Goal: Task Accomplishment & Management: Complete application form

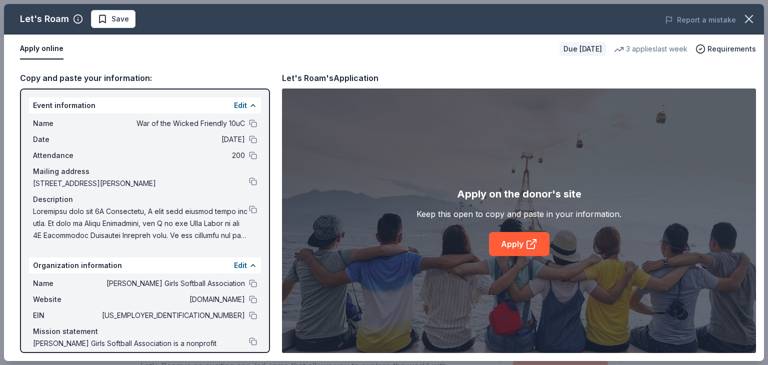
scroll to position [183, 0]
click at [128, 19] on button "Save" at bounding box center [113, 19] width 44 height 18
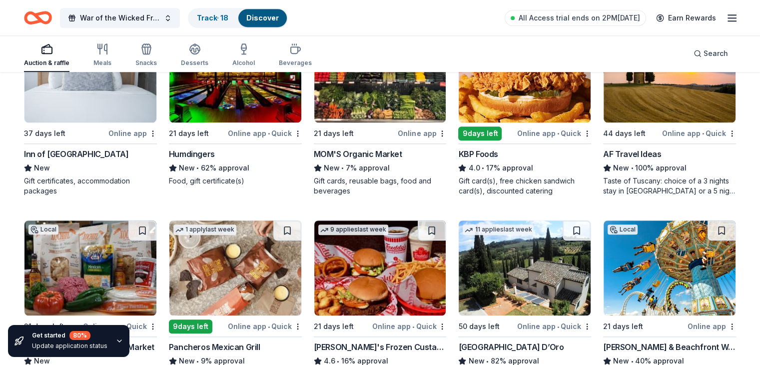
scroll to position [916, 0]
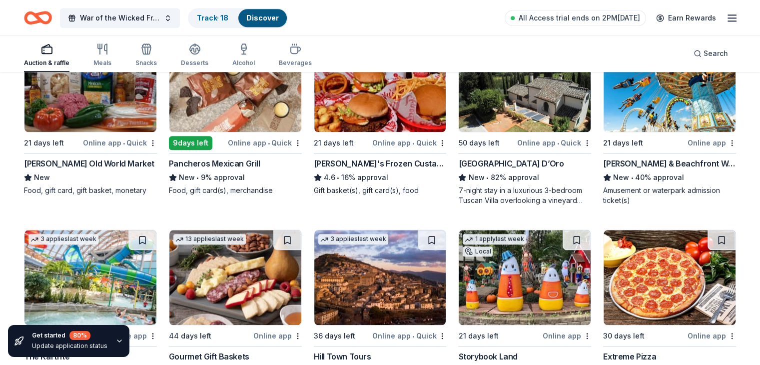
click at [213, 97] on img at bounding box center [235, 84] width 132 height 95
click at [391, 116] on img at bounding box center [380, 84] width 132 height 95
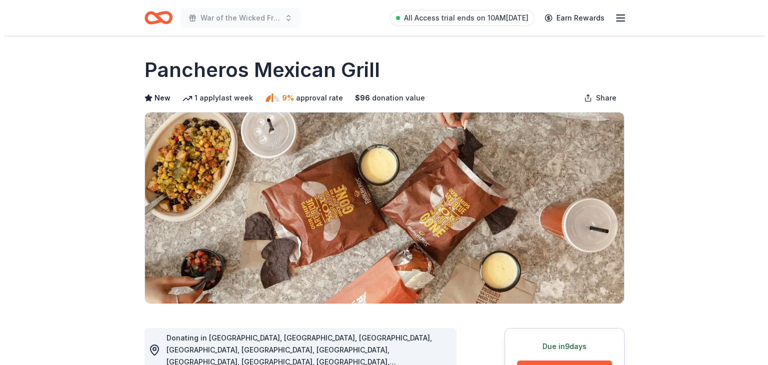
scroll to position [183, 0]
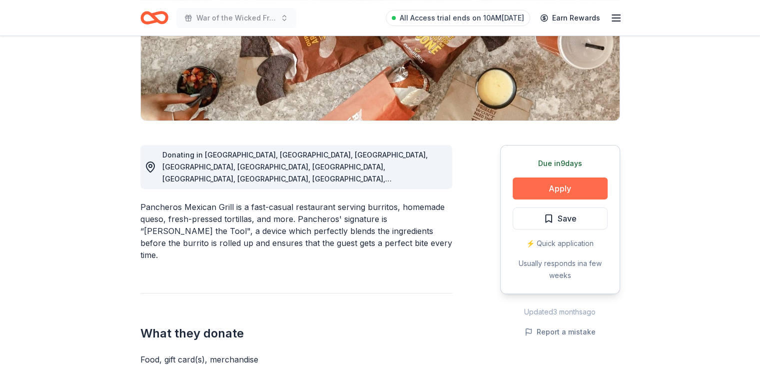
click at [583, 188] on button "Apply" at bounding box center [560, 188] width 95 height 22
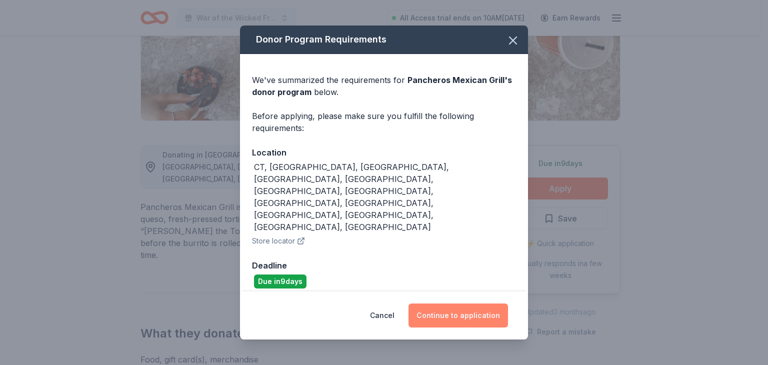
click at [449, 303] on button "Continue to application" at bounding box center [457, 315] width 99 height 24
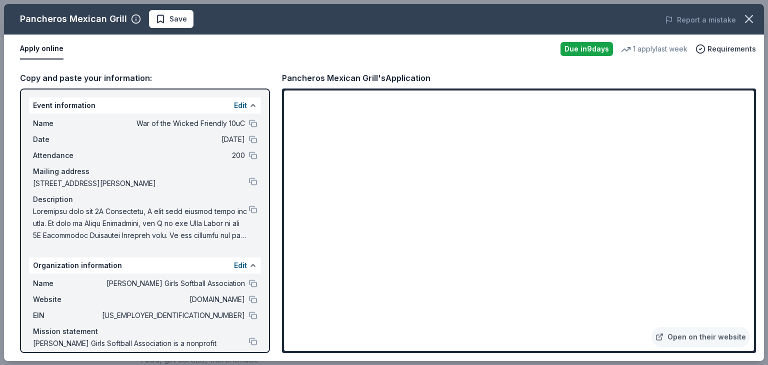
scroll to position [33, 0]
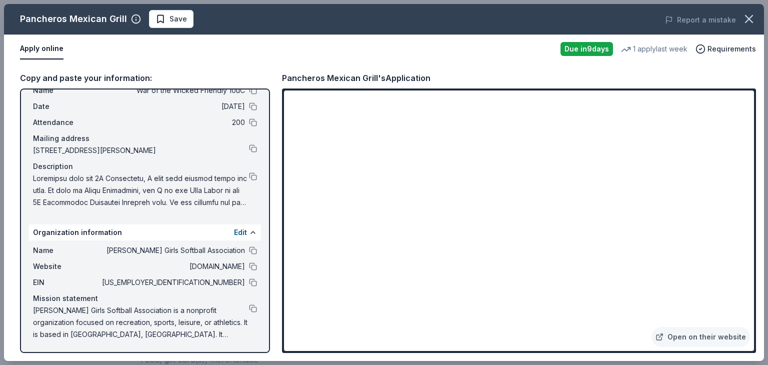
drag, startPoint x: 197, startPoint y: 323, endPoint x: 86, endPoint y: 302, distance: 113.0
click at [86, 302] on div "Mission statement Hamilton Girls Softball Association is a nonprofit organizati…" at bounding box center [145, 316] width 224 height 48
click at [249, 309] on button at bounding box center [253, 308] width 8 height 8
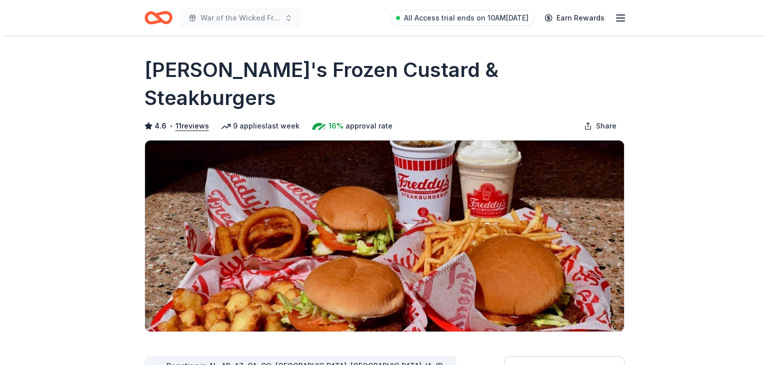
scroll to position [366, 0]
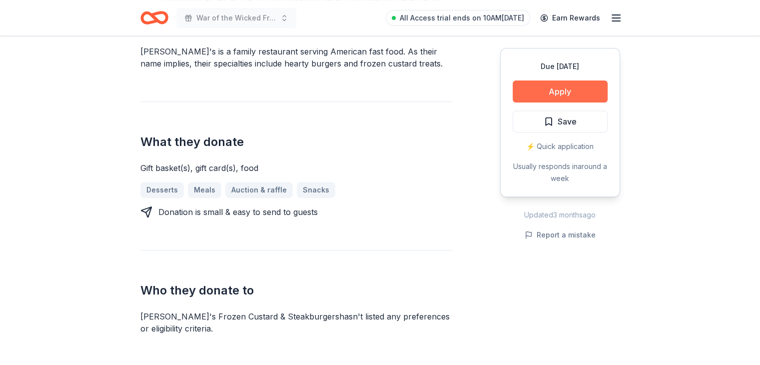
click at [544, 91] on button "Apply" at bounding box center [560, 91] width 95 height 22
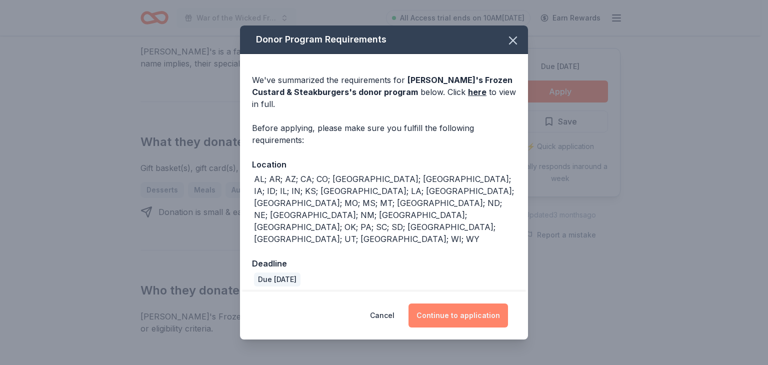
click at [465, 303] on button "Continue to application" at bounding box center [457, 315] width 99 height 24
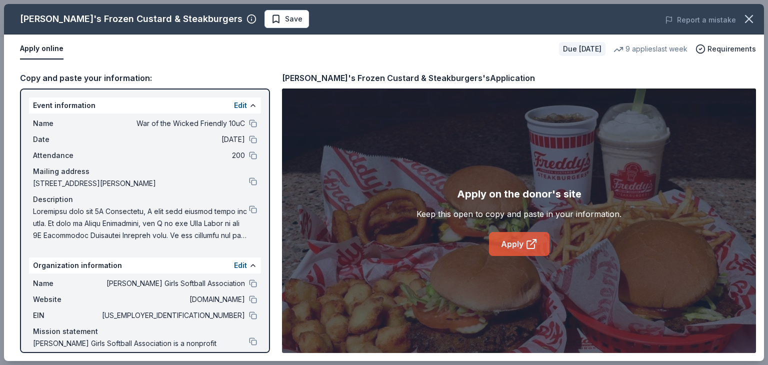
click at [513, 242] on link "Apply" at bounding box center [519, 244] width 60 height 24
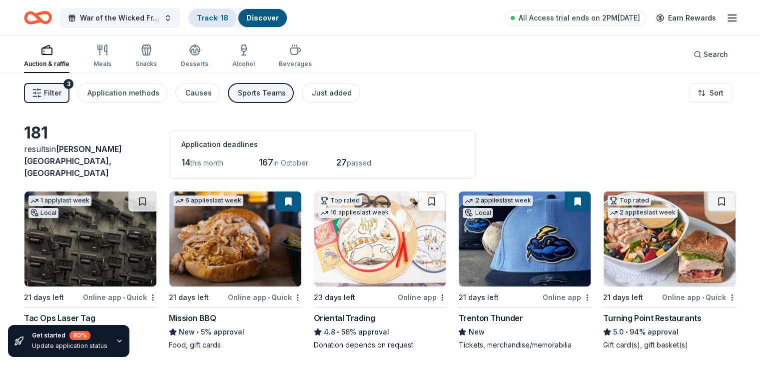
click at [228, 17] on link "Track · 18" at bounding box center [212, 17] width 31 height 8
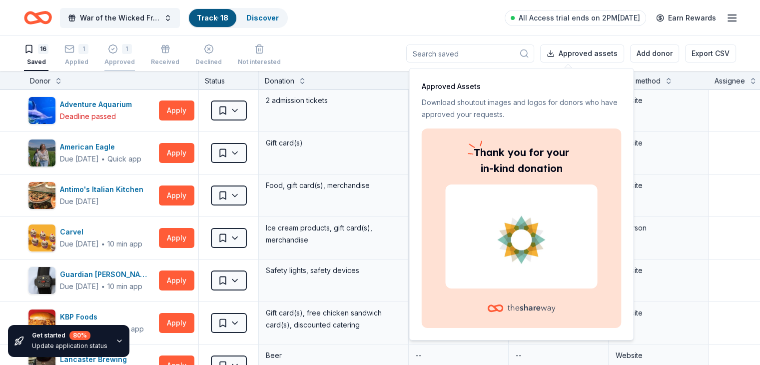
click at [134, 52] on div "1" at bounding box center [119, 49] width 30 height 10
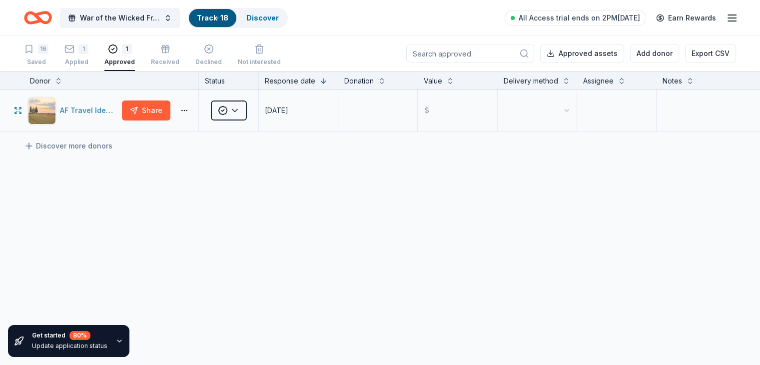
click at [113, 116] on div "AF Travel Ideas" at bounding box center [89, 110] width 58 height 12
click at [48, 58] on div "Saved" at bounding box center [36, 62] width 24 height 8
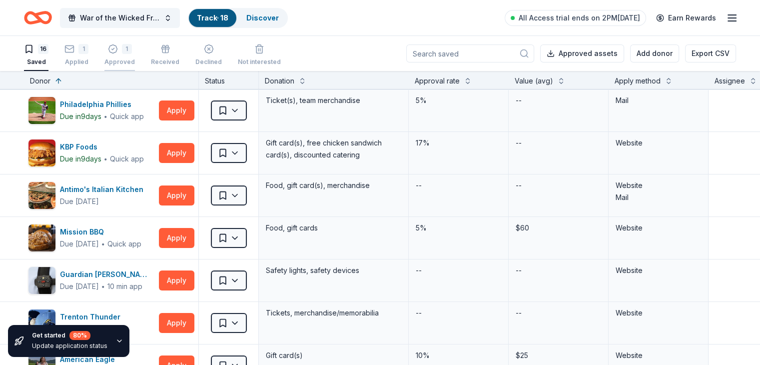
click at [132, 49] on div "1" at bounding box center [127, 49] width 10 height 10
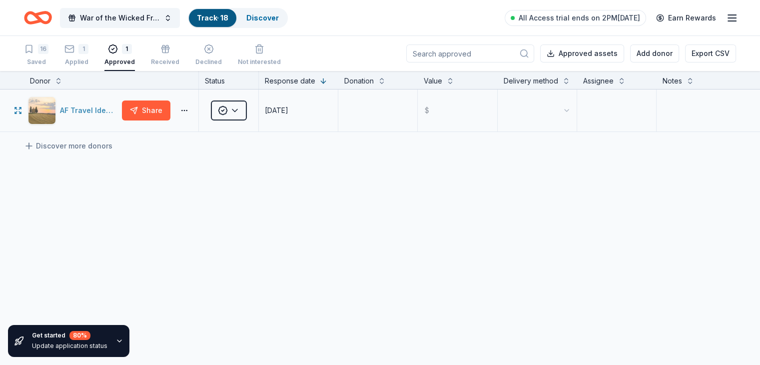
click at [114, 116] on div "AF Travel Ideas" at bounding box center [89, 110] width 58 height 12
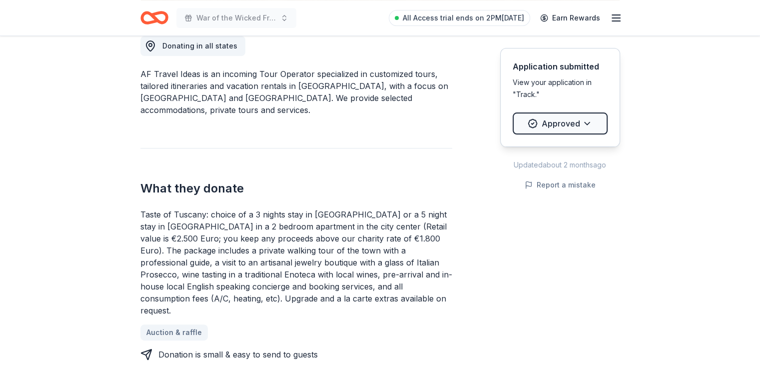
scroll to position [183, 0]
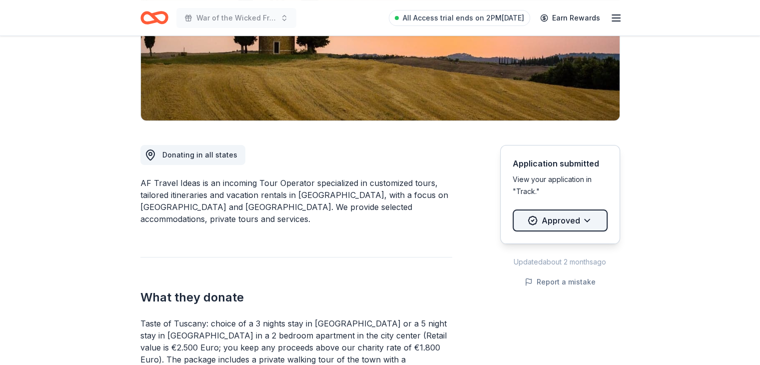
click at [565, 182] on html "War of the Wicked Friendly 10uC All Access trial ends on 2PM[DATE] Earn Rewards…" at bounding box center [380, -1] width 760 height 365
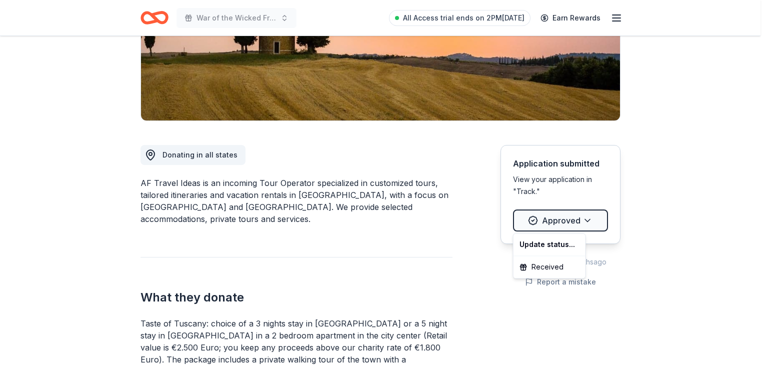
click at [415, 182] on html "War of the Wicked Friendly 10uC All Access trial ends on 2PM[DATE] Earn Rewards…" at bounding box center [384, -1] width 768 height 365
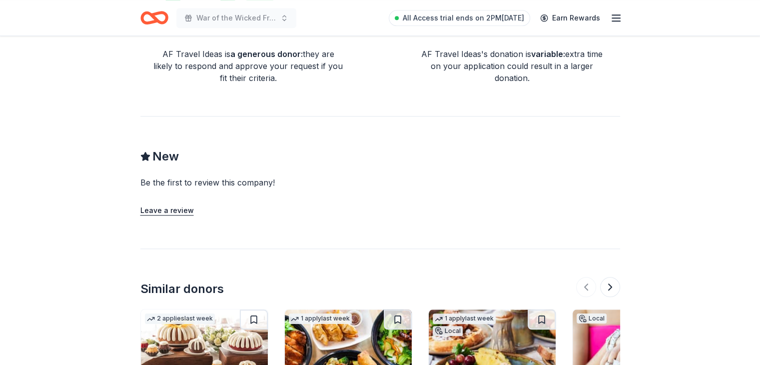
scroll to position [1099, 0]
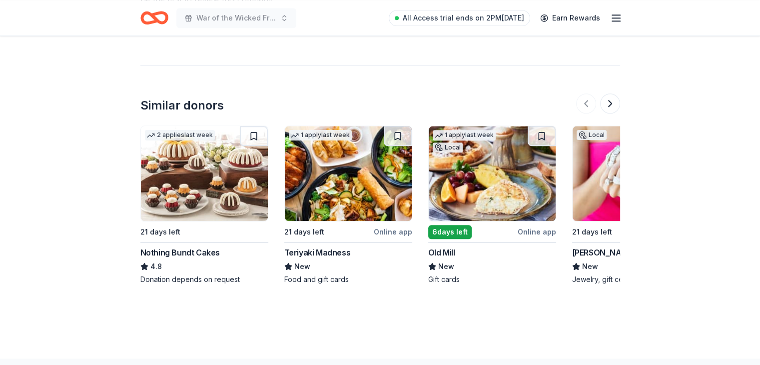
click at [202, 165] on img at bounding box center [204, 173] width 127 height 95
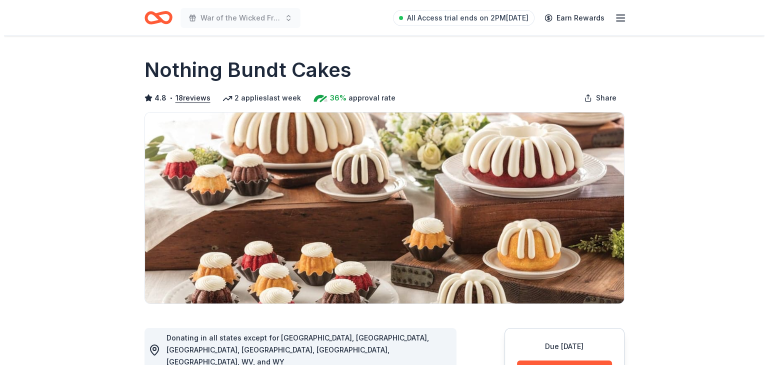
scroll to position [183, 0]
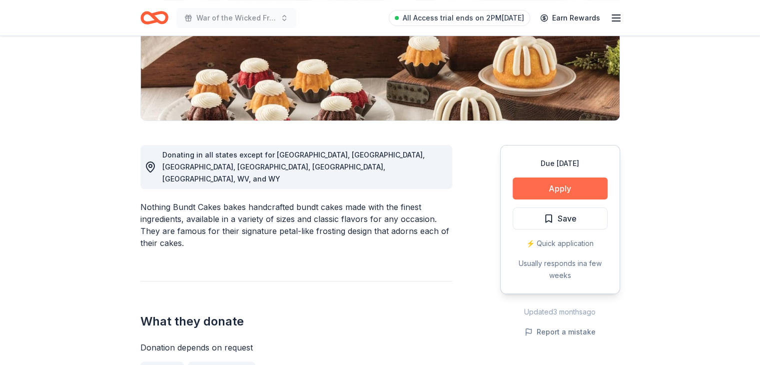
click at [548, 192] on button "Apply" at bounding box center [560, 188] width 95 height 22
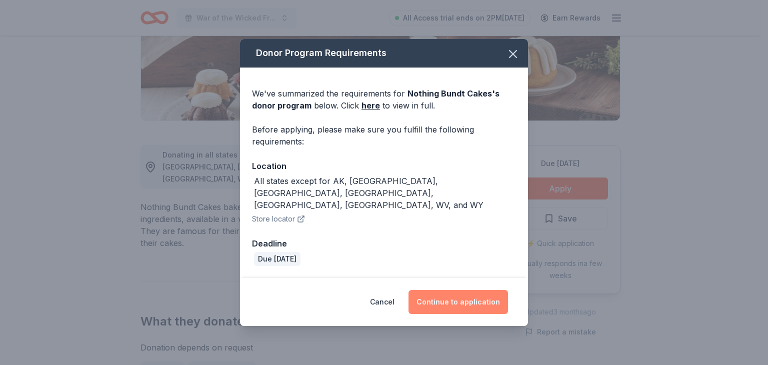
click at [504, 290] on button "Continue to application" at bounding box center [457, 302] width 99 height 24
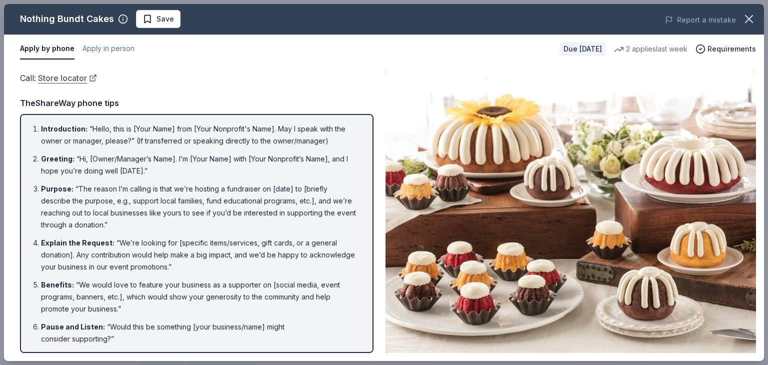
click at [93, 76] on link "Store locator" at bounding box center [67, 77] width 59 height 13
